Goal: Information Seeking & Learning: Learn about a topic

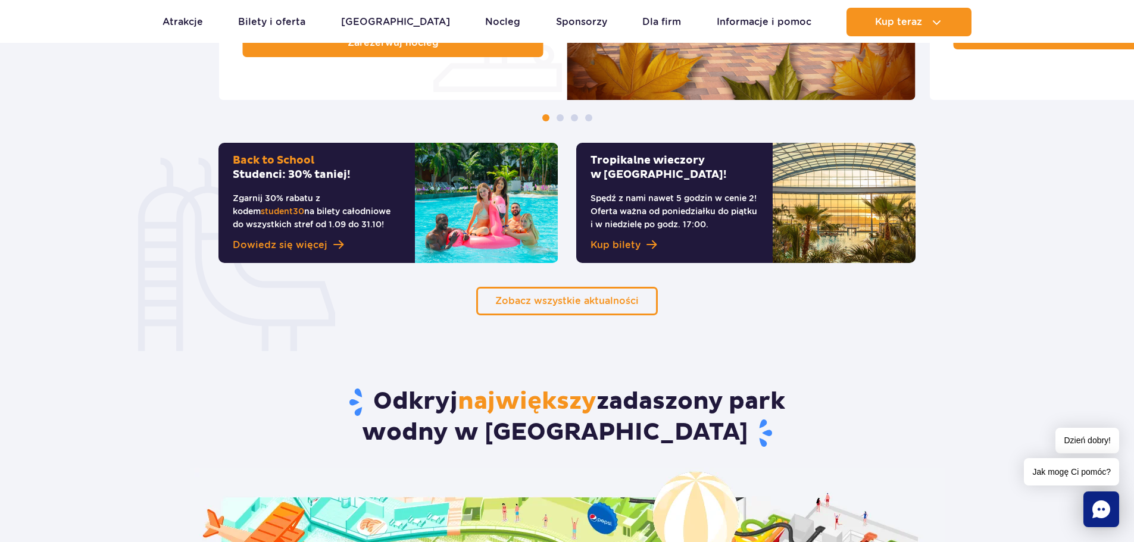
scroll to position [1131, 0]
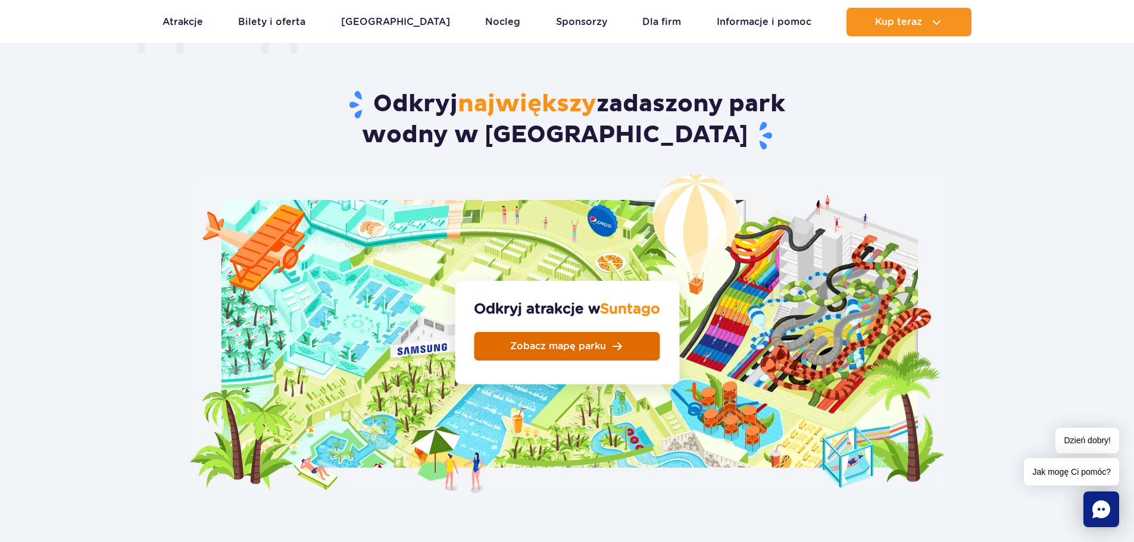
click at [553, 342] on span "Zobacz mapę parku" at bounding box center [558, 347] width 96 height 10
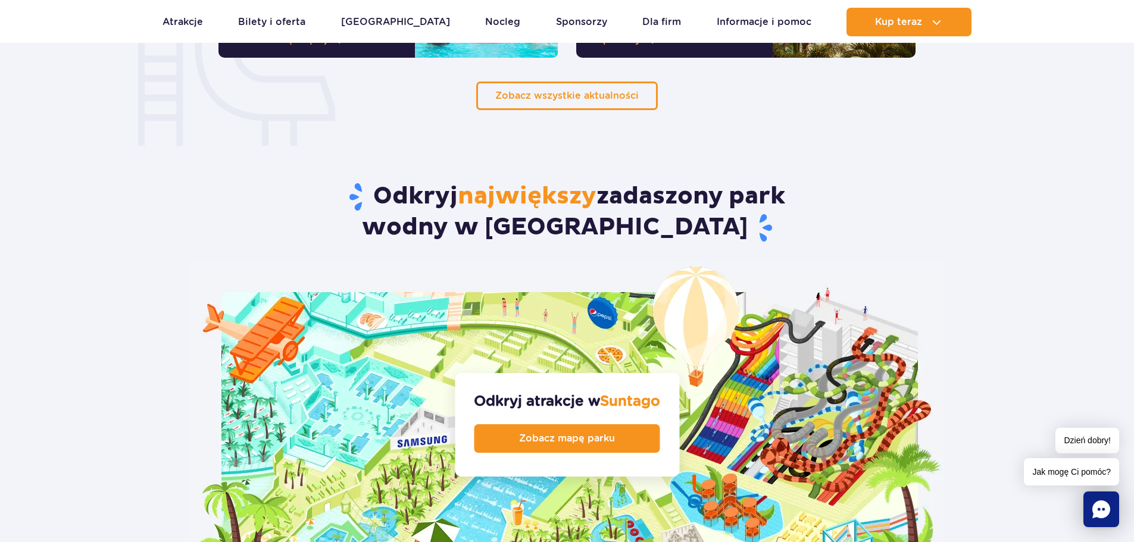
scroll to position [1012, 0]
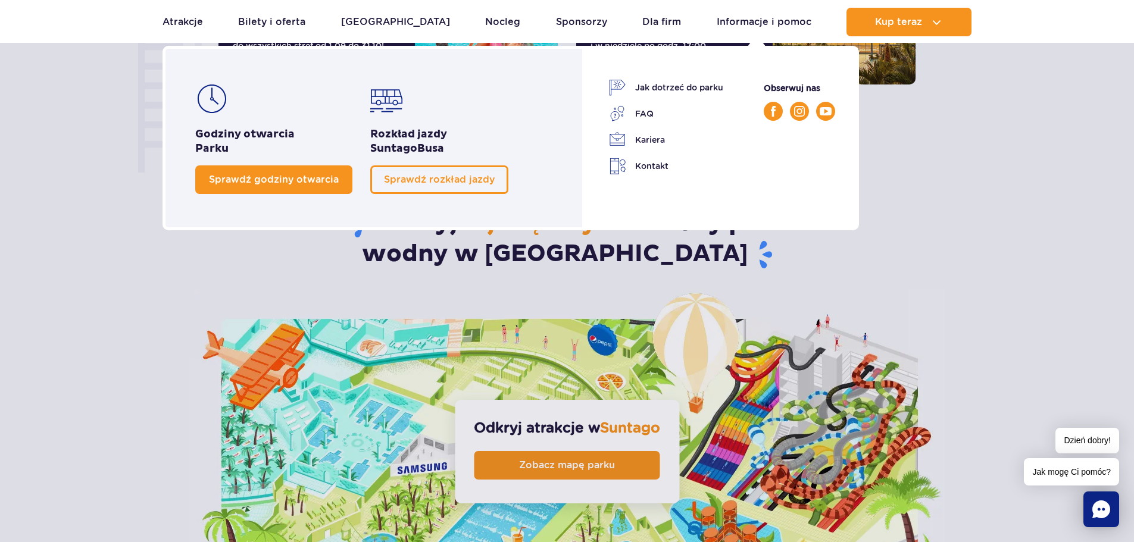
click at [223, 183] on span "Sprawdź godziny otwarcia" at bounding box center [274, 179] width 130 height 11
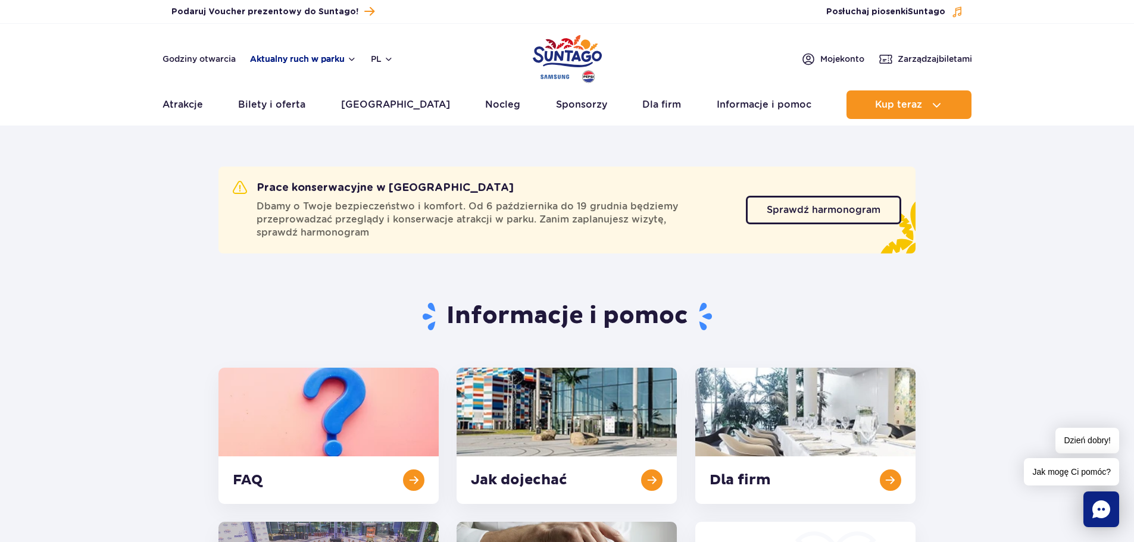
click at [289, 60] on button "Aktualny ruch w parku" at bounding box center [303, 59] width 107 height 10
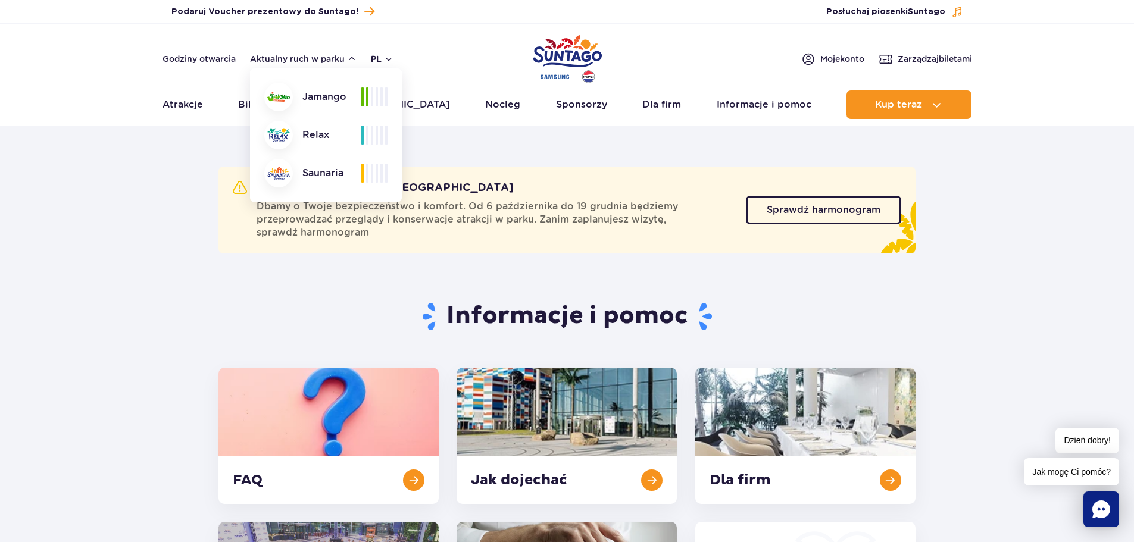
click at [391, 56] on button "pl" at bounding box center [382, 59] width 23 height 12
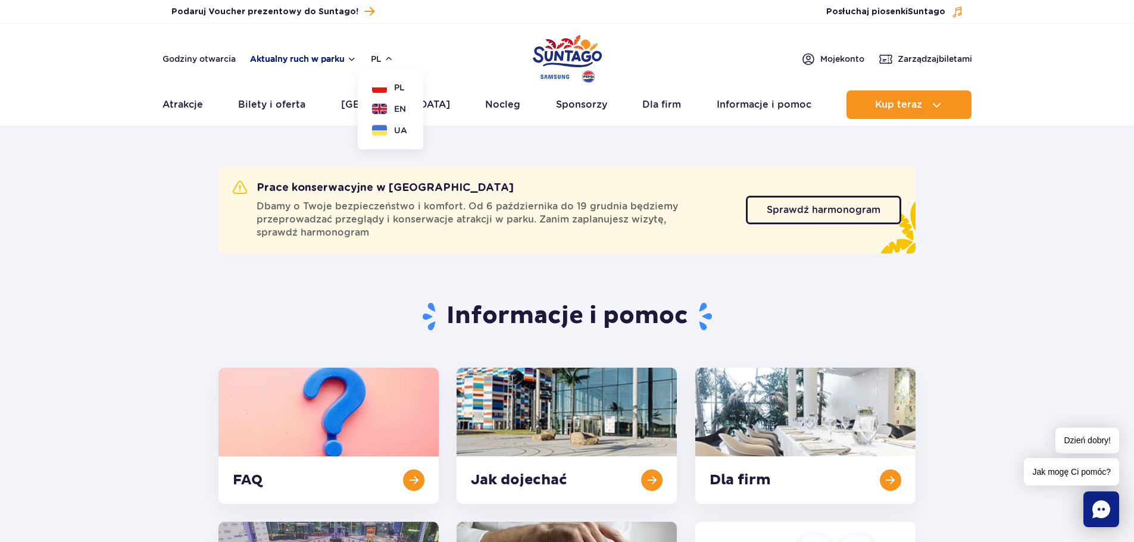
click at [305, 56] on button "Aktualny ruch w parku" at bounding box center [303, 59] width 107 height 10
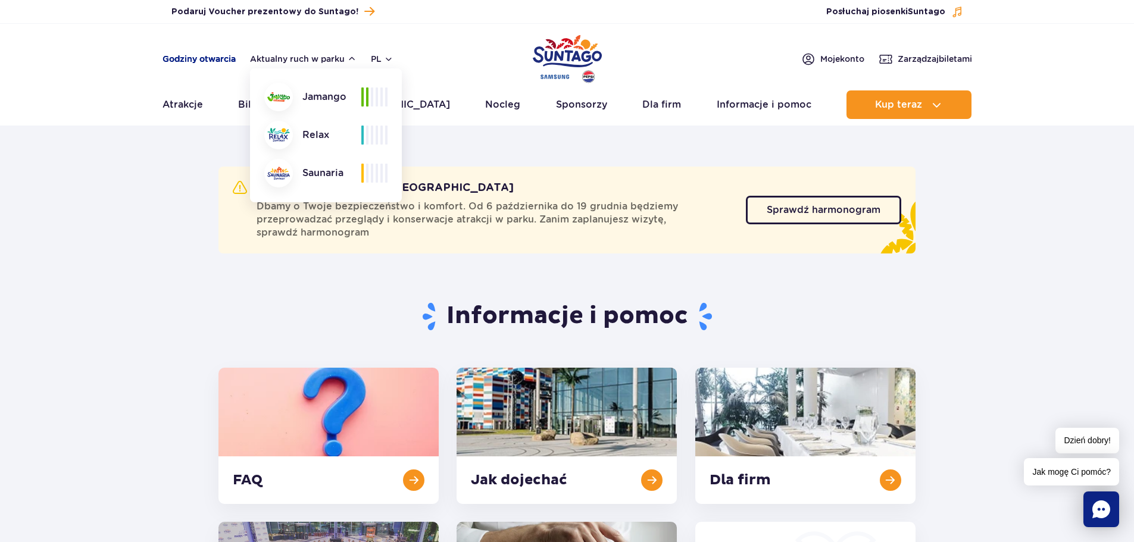
click at [215, 59] on link "Godziny otwarcia" at bounding box center [199, 59] width 73 height 12
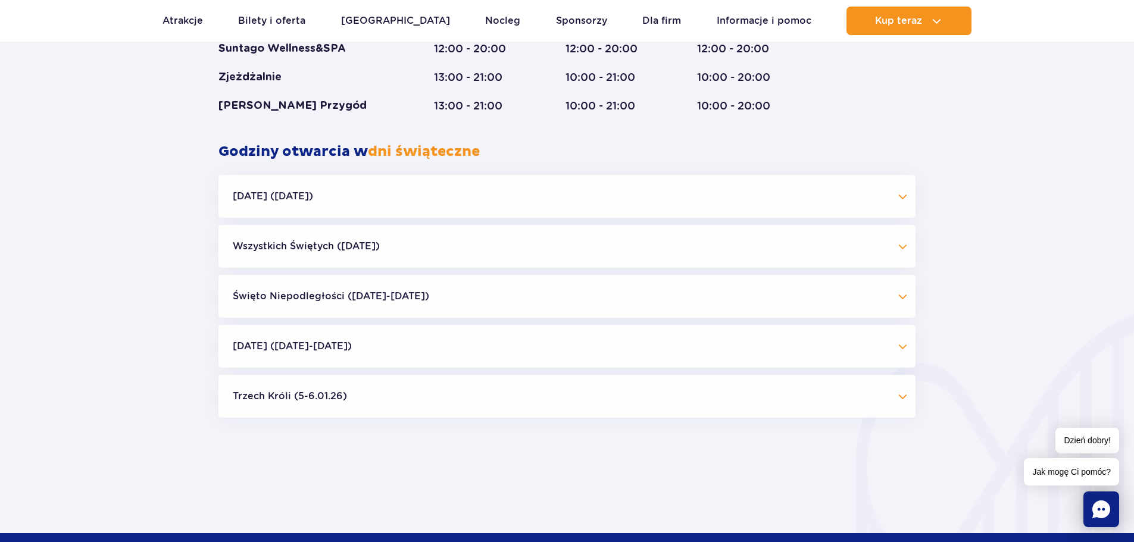
scroll to position [1227, 0]
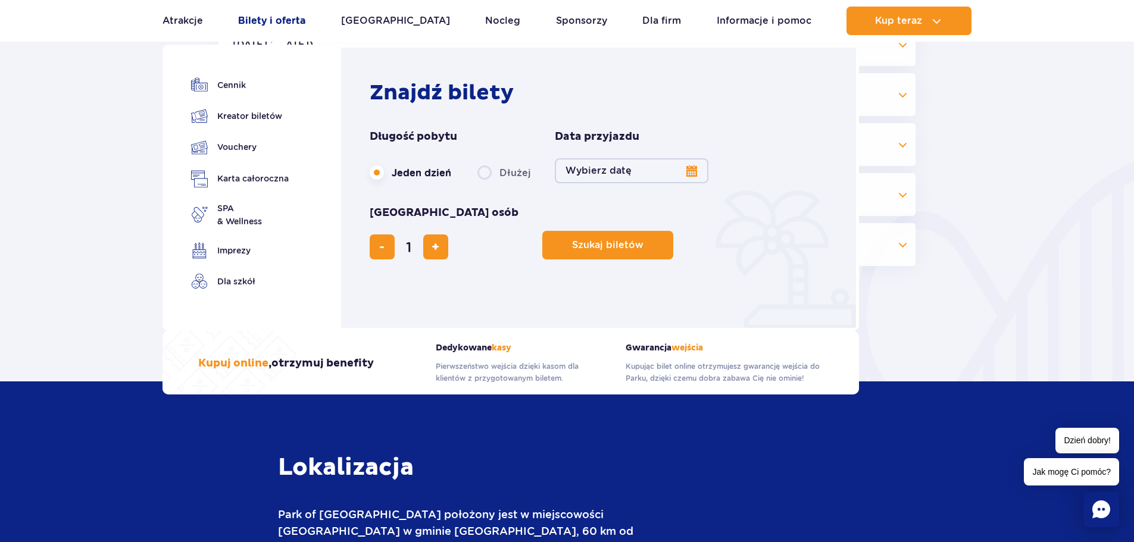
click at [274, 15] on link "Bilety i oferta" at bounding box center [271, 21] width 67 height 29
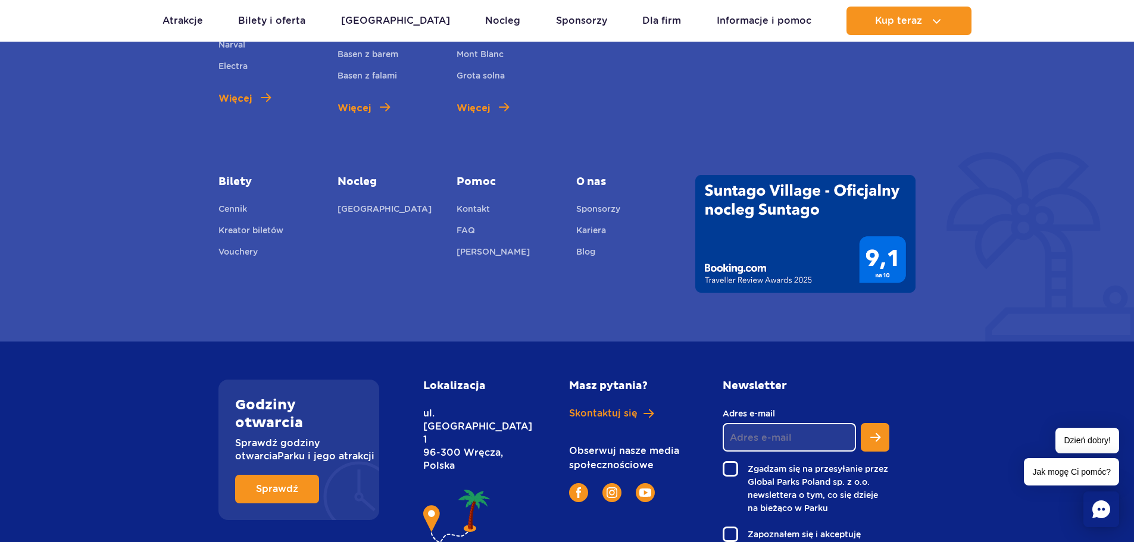
scroll to position [1650, 0]
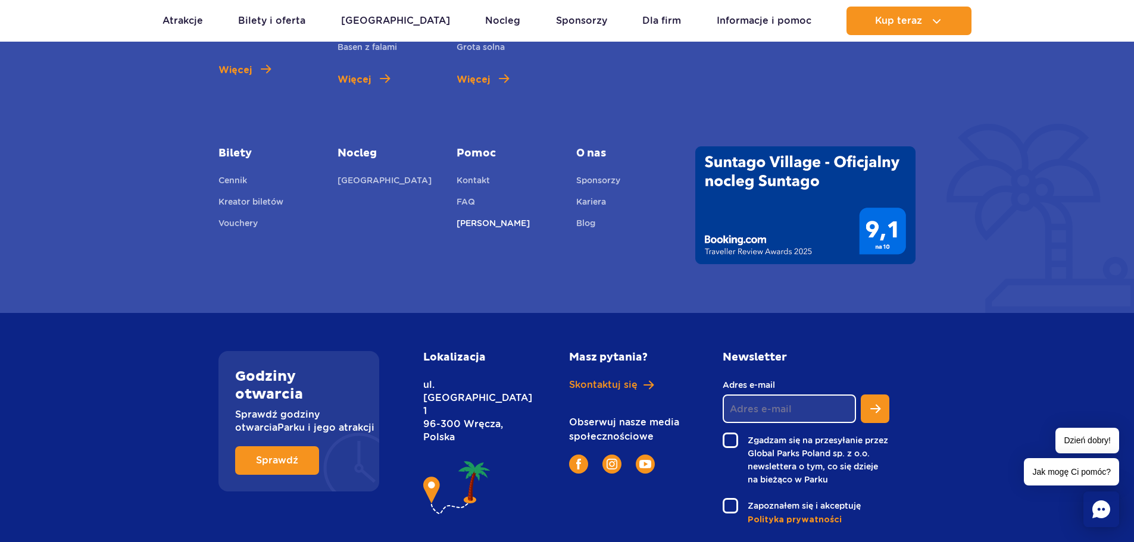
click at [469, 217] on link "[PERSON_NAME]" at bounding box center [493, 225] width 73 height 17
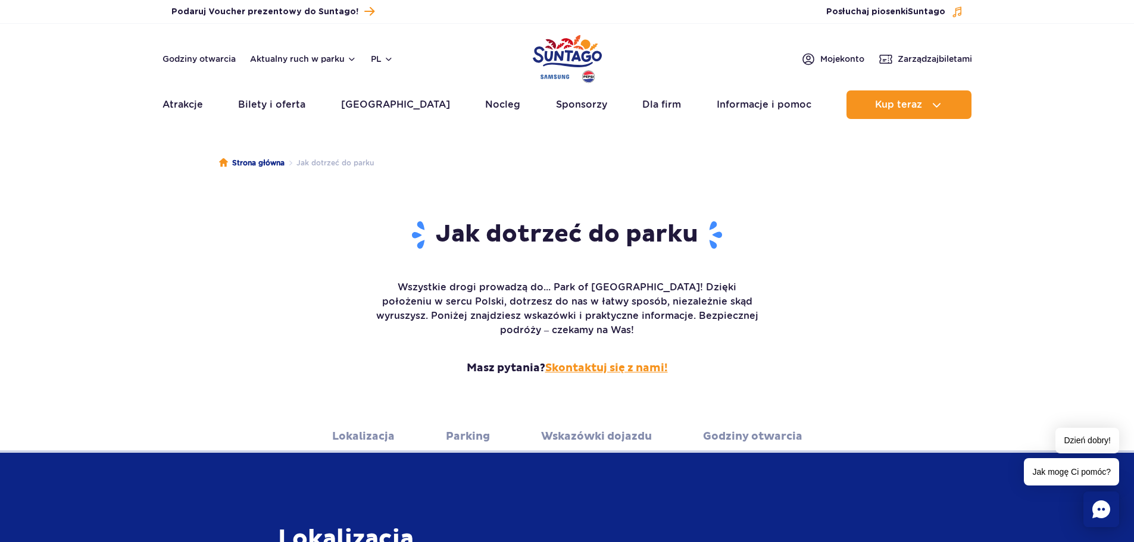
click at [578, 361] on link "Skontaktuj się z nami!" at bounding box center [606, 368] width 123 height 14
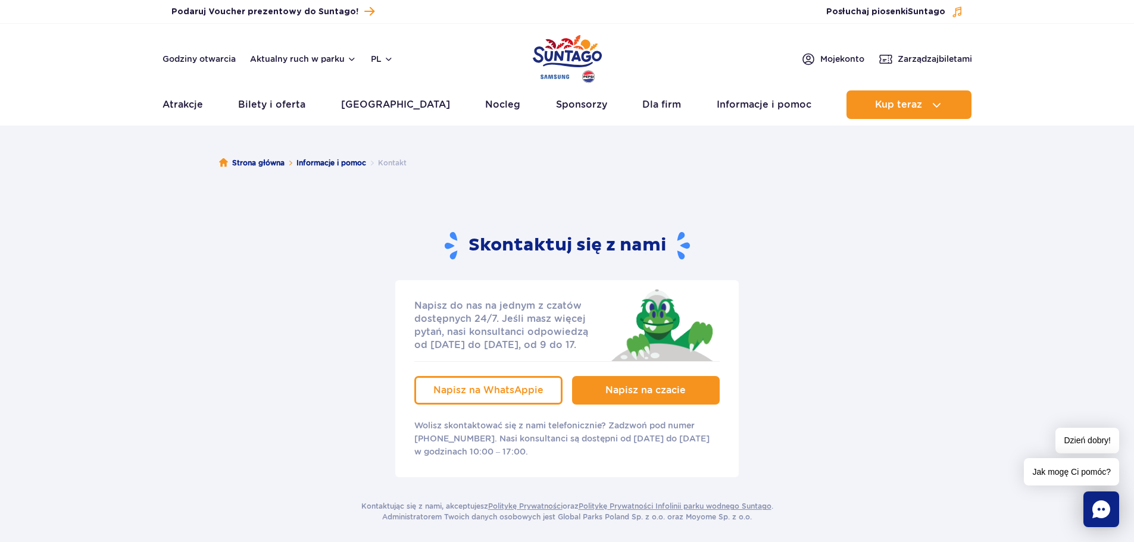
click at [611, 394] on span "Napisz na czacie" at bounding box center [646, 390] width 80 height 11
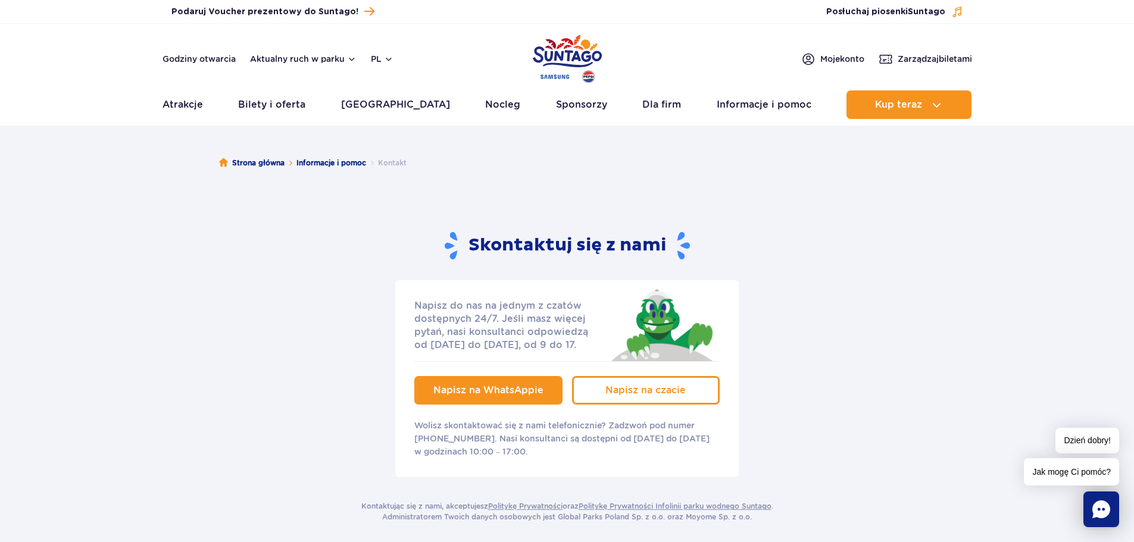
click at [520, 401] on link "Napisz na WhatsAppie" at bounding box center [488, 390] width 148 height 29
